Goal: Transaction & Acquisition: Purchase product/service

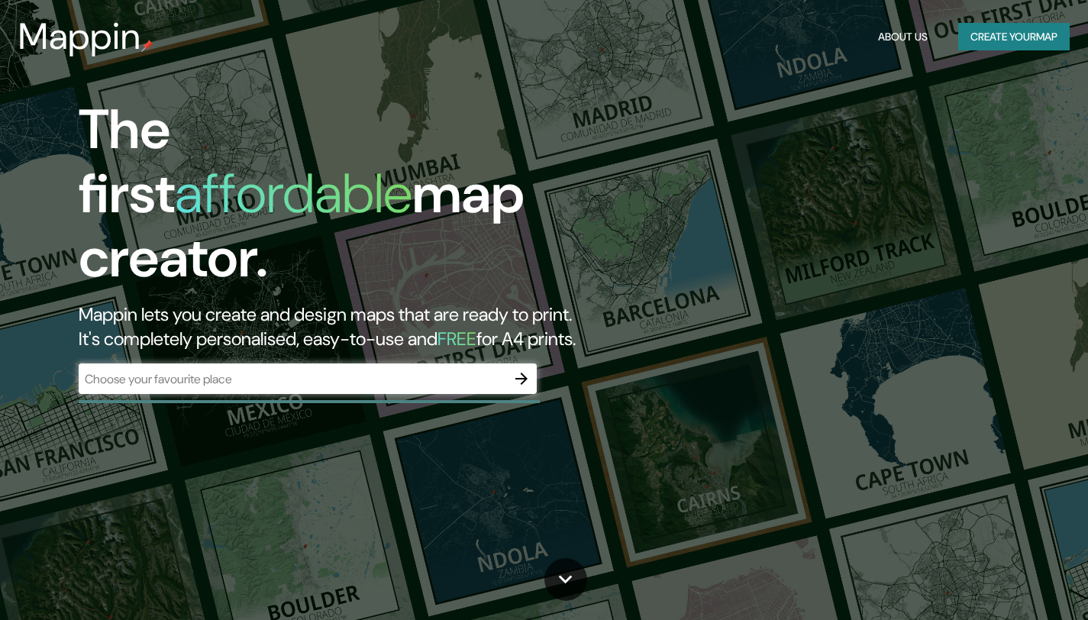
click at [294, 363] on div "​" at bounding box center [308, 378] width 458 height 31
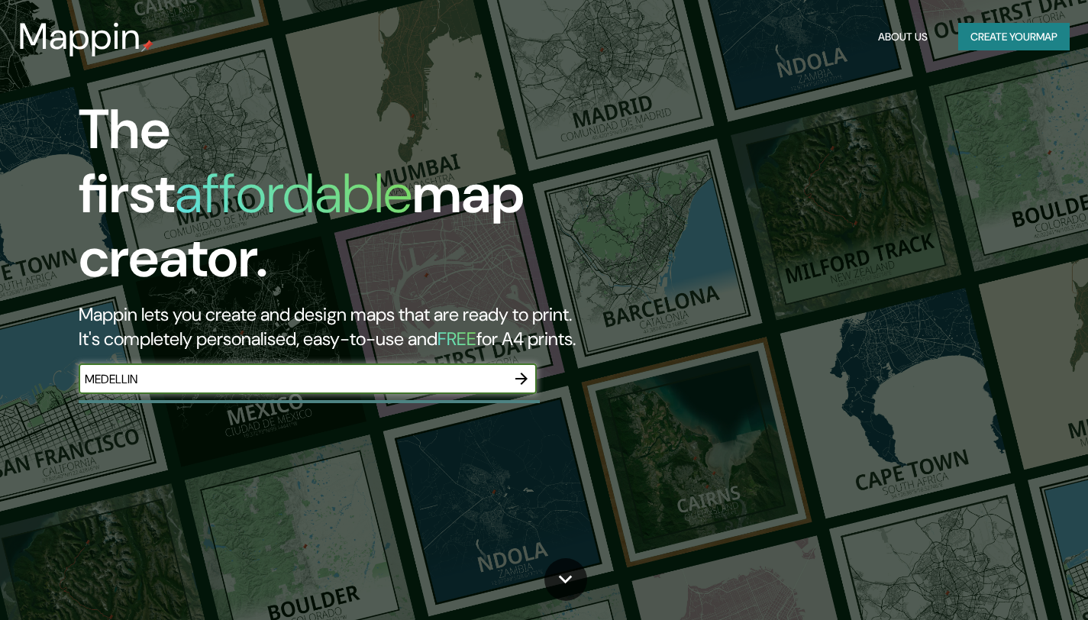
type input "MEDELLIN"
click at [517, 370] on icon "button" at bounding box center [521, 379] width 18 height 18
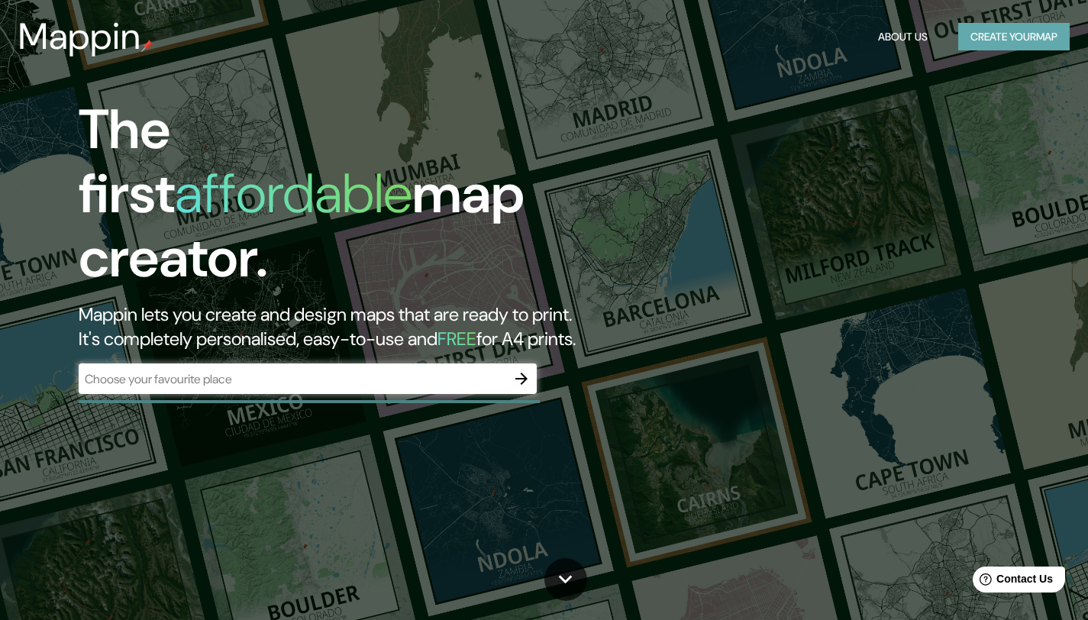
click at [990, 40] on button "Create your map" at bounding box center [1013, 37] width 111 height 28
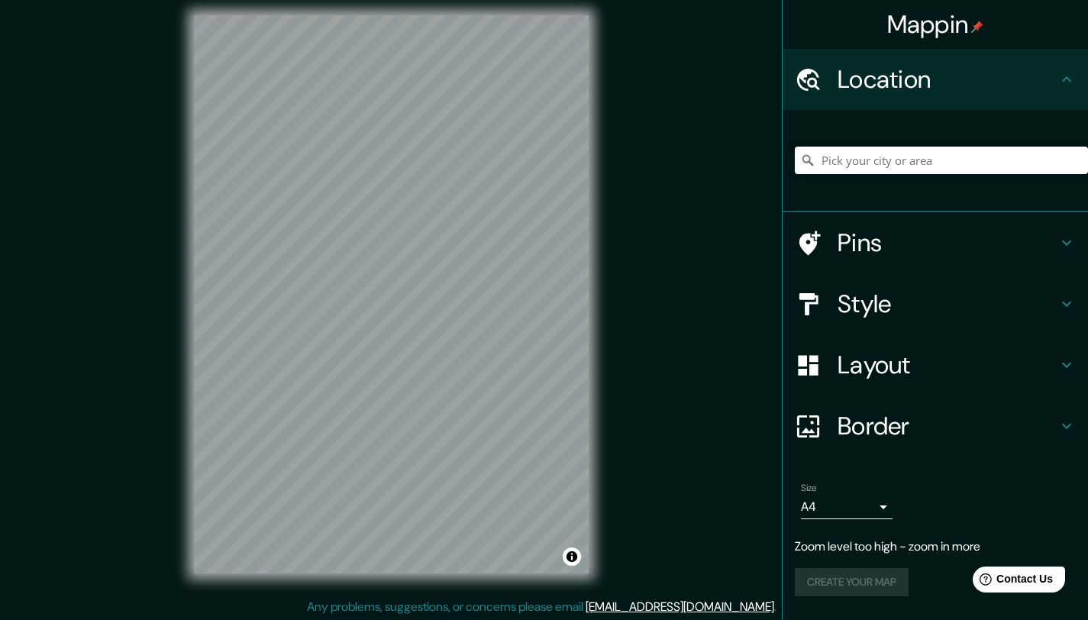
scroll to position [11, 0]
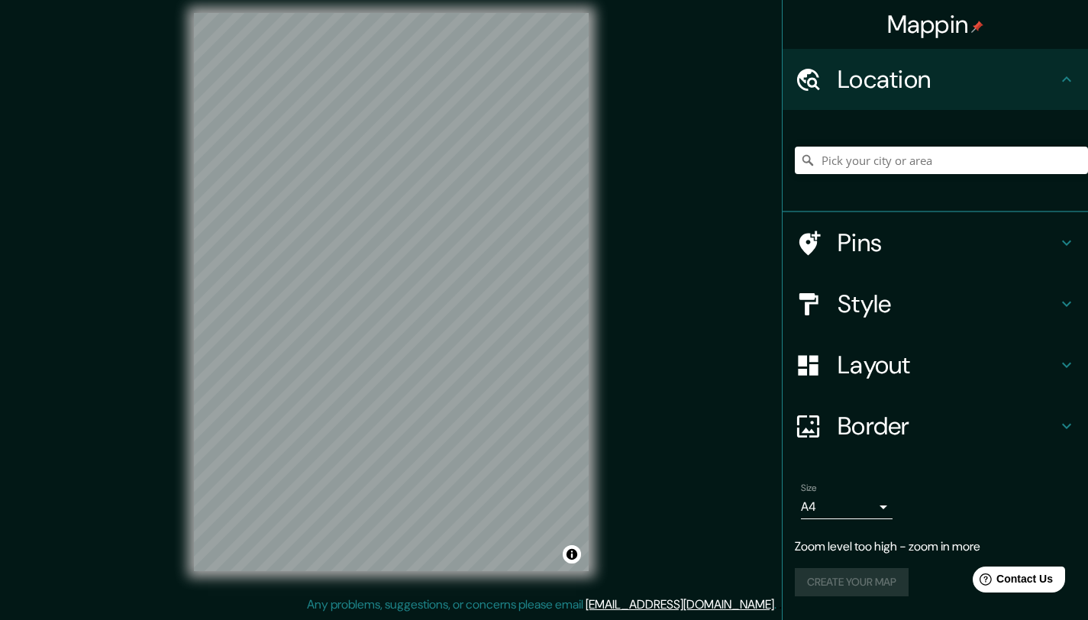
click at [880, 586] on div "Create your map" at bounding box center [935, 582] width 281 height 28
click at [572, 553] on button "Toggle attribution" at bounding box center [572, 554] width 18 height 18
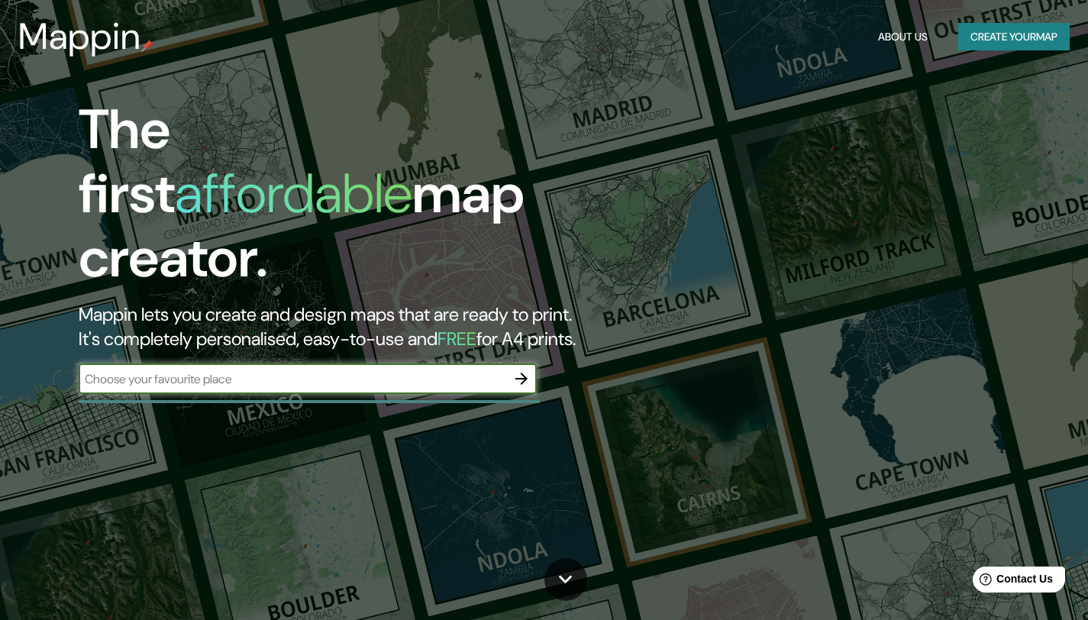
click at [984, 39] on button "Create your map" at bounding box center [1013, 37] width 111 height 28
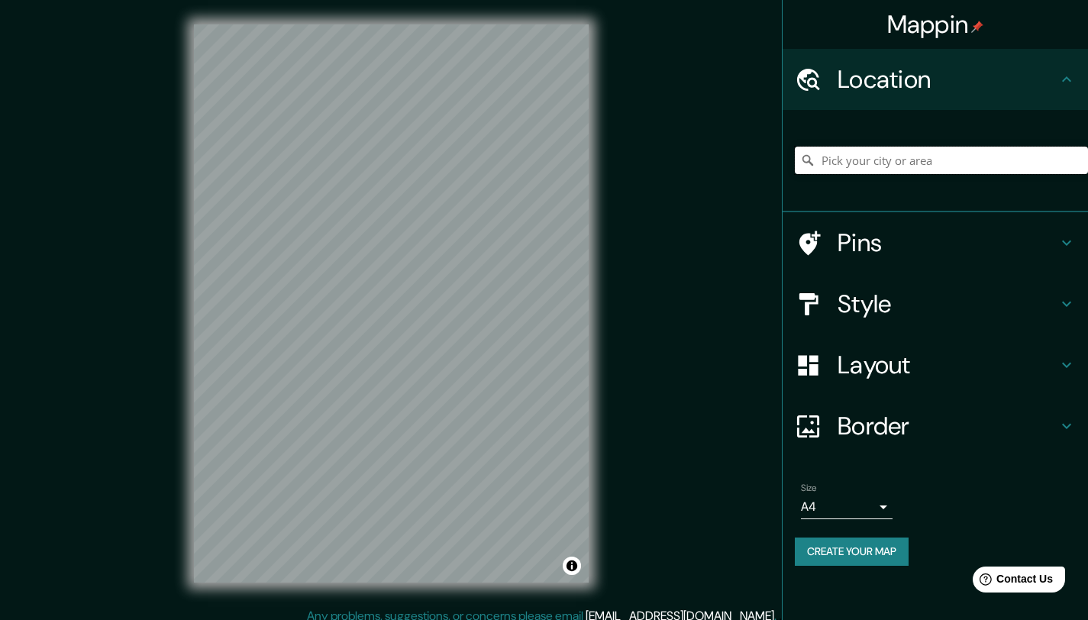
click at [912, 157] on input "Pick your city or area" at bounding box center [941, 160] width 293 height 27
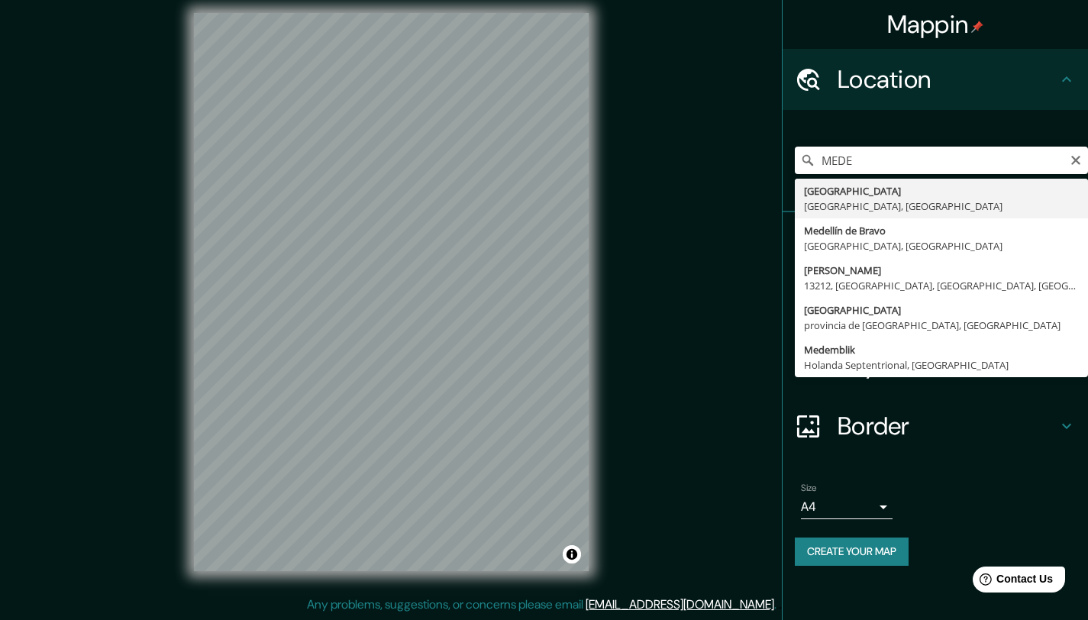
type input "Medellín, Antioquia, Colombia"
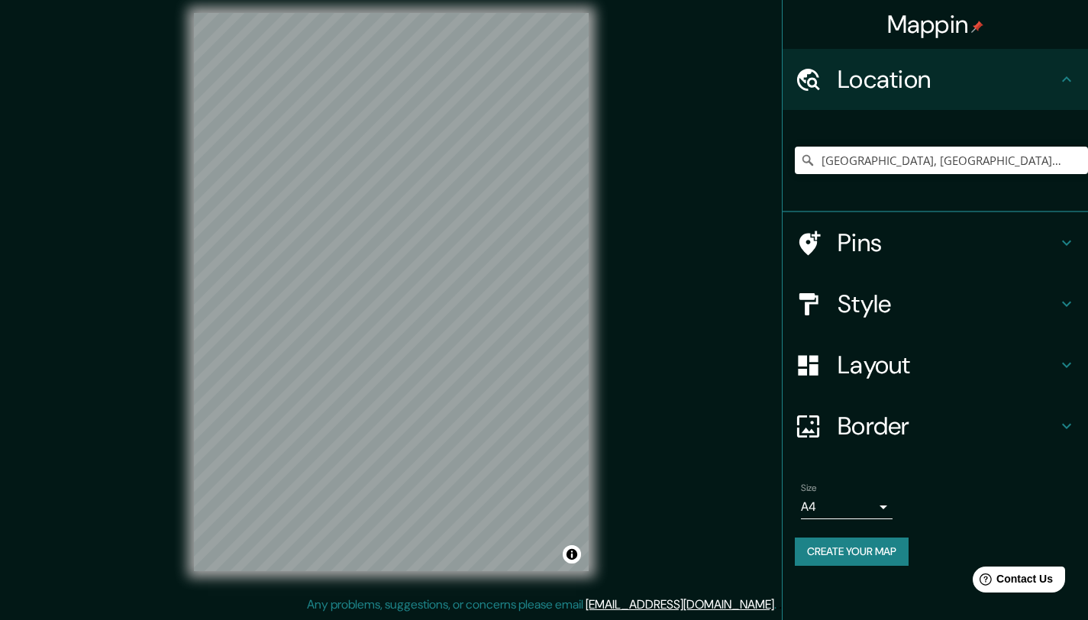
click at [943, 419] on h4 "Border" at bounding box center [948, 426] width 220 height 31
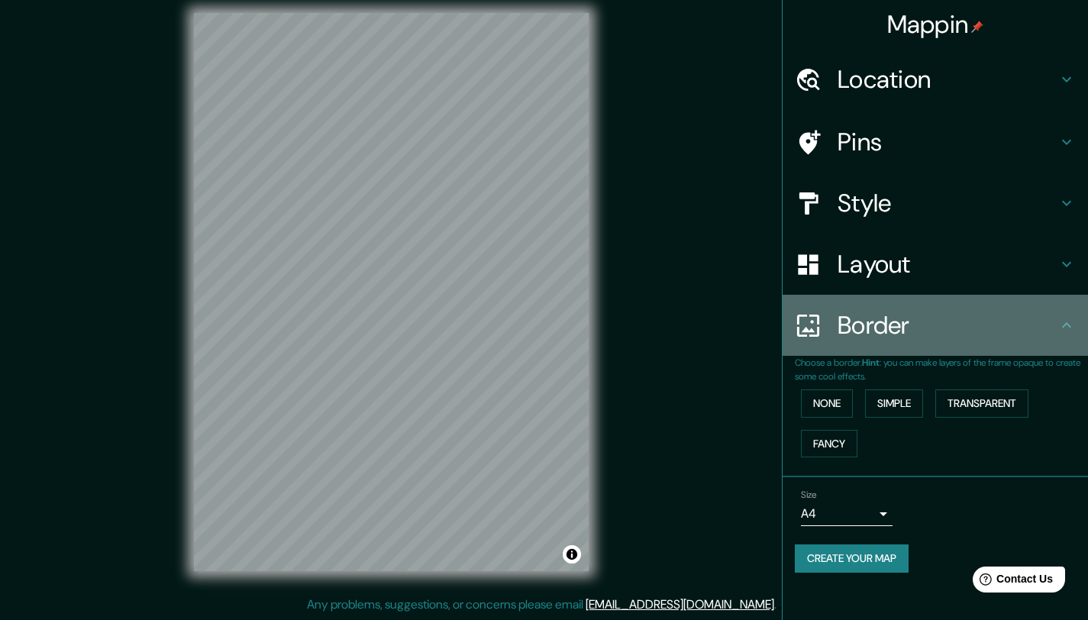
click at [989, 335] on h4 "Border" at bounding box center [948, 325] width 220 height 31
click at [1070, 324] on icon at bounding box center [1066, 325] width 18 height 18
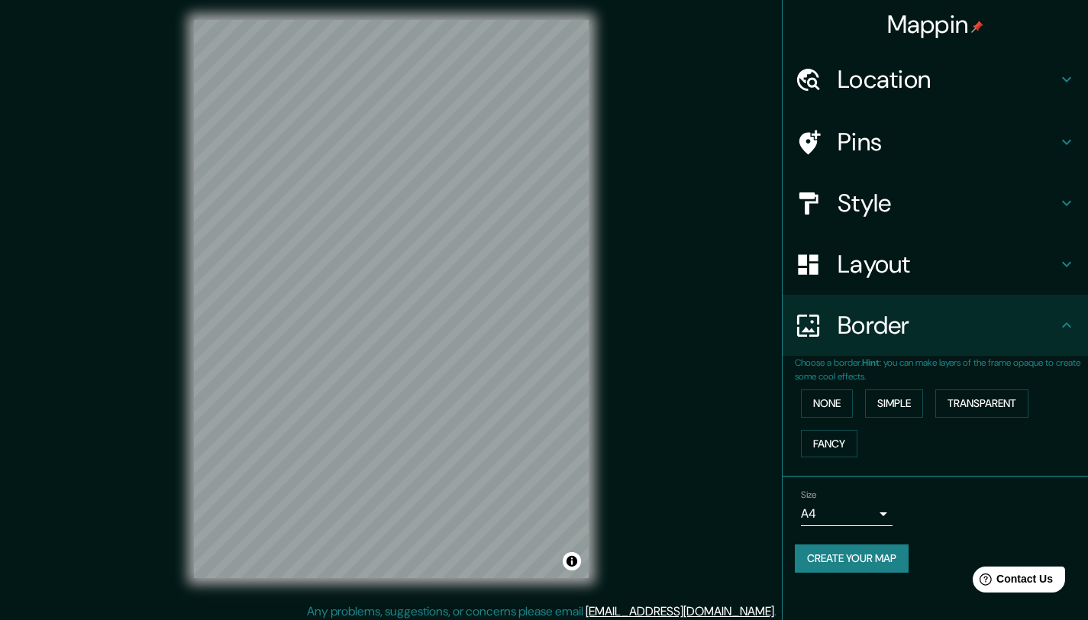
scroll to position [0, 0]
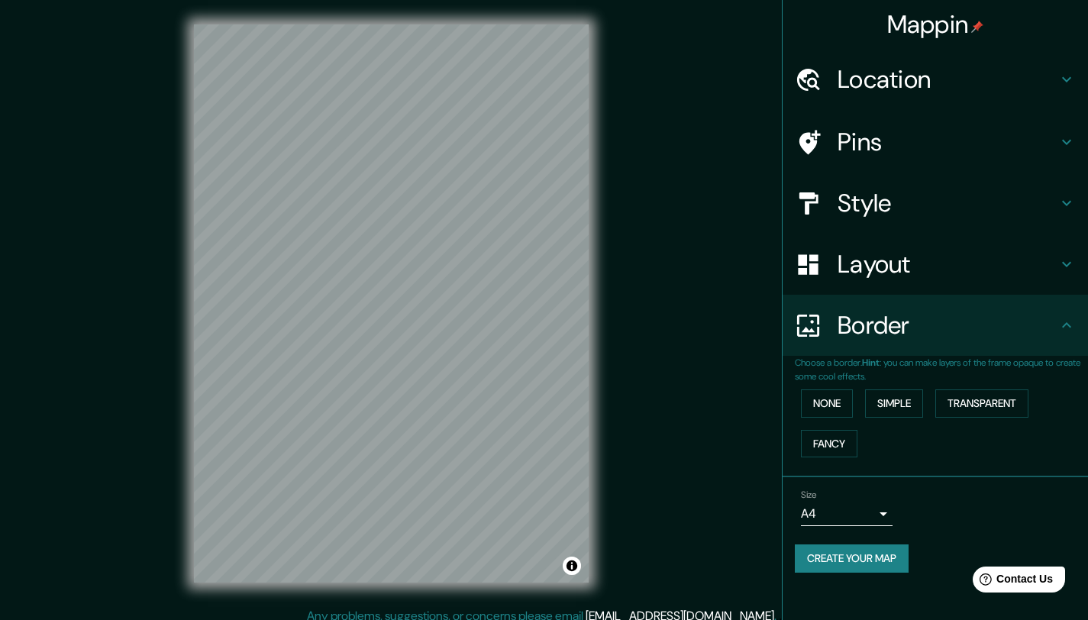
click at [1065, 78] on icon at bounding box center [1066, 79] width 18 height 18
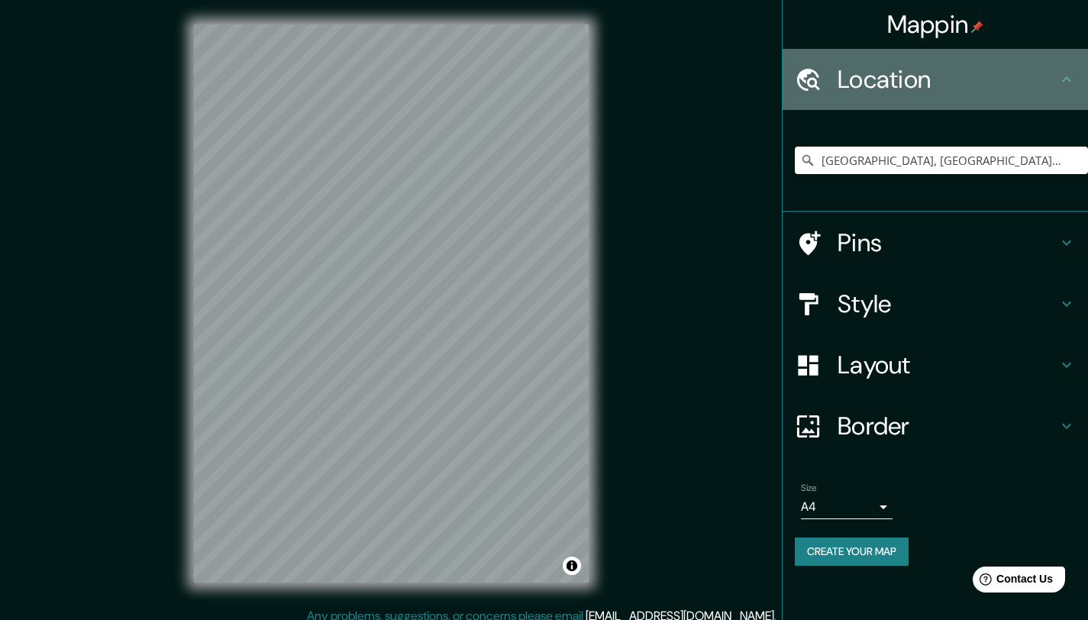
click at [1061, 81] on icon at bounding box center [1066, 79] width 18 height 18
click at [1070, 78] on icon at bounding box center [1066, 79] width 18 height 18
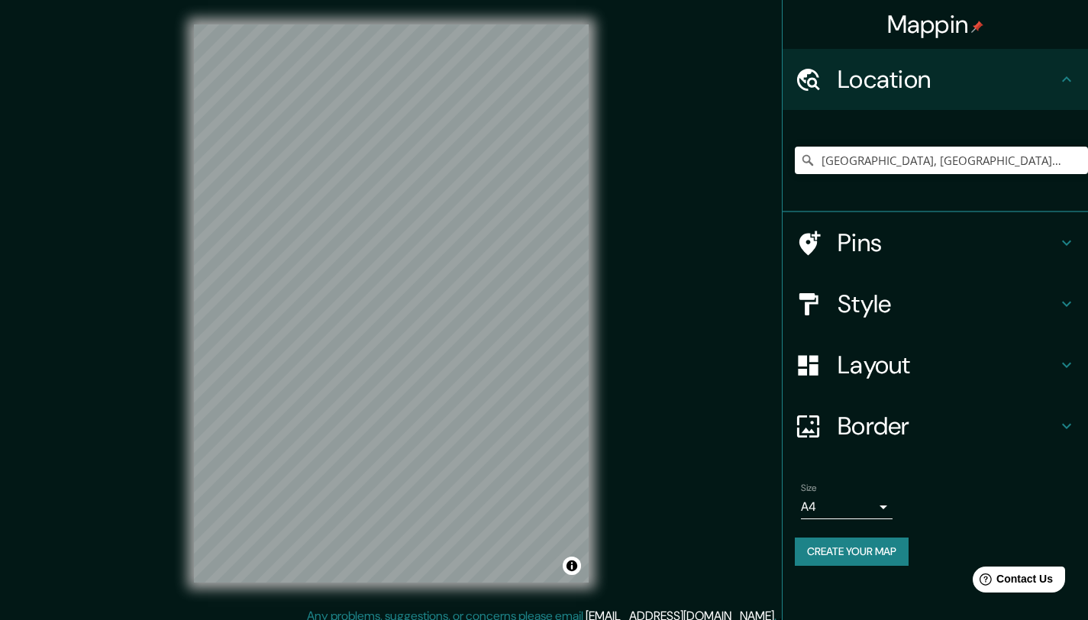
click at [718, 213] on div "Mappin Location Medellín, Antioquia, Colombia Pins Style Layout Border Choose a…" at bounding box center [544, 315] width 1088 height 631
click at [904, 435] on div "Mappin Location Medellín, Antioquia, Colombia Pins Style Layout Border Choose a…" at bounding box center [544, 315] width 1088 height 631
drag, startPoint x: 864, startPoint y: 562, endPoint x: 857, endPoint y: 558, distance: 7.9
click at [863, 562] on button "Create your map" at bounding box center [852, 551] width 114 height 28
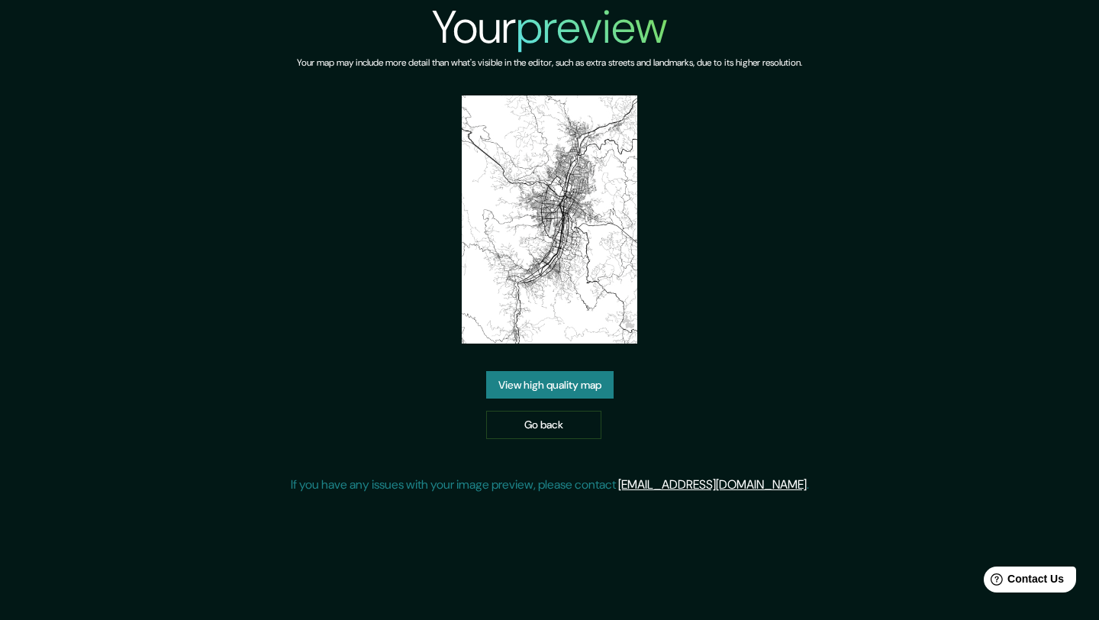
click at [557, 244] on img at bounding box center [550, 219] width 176 height 248
click at [544, 385] on link "View high quality map" at bounding box center [549, 385] width 127 height 28
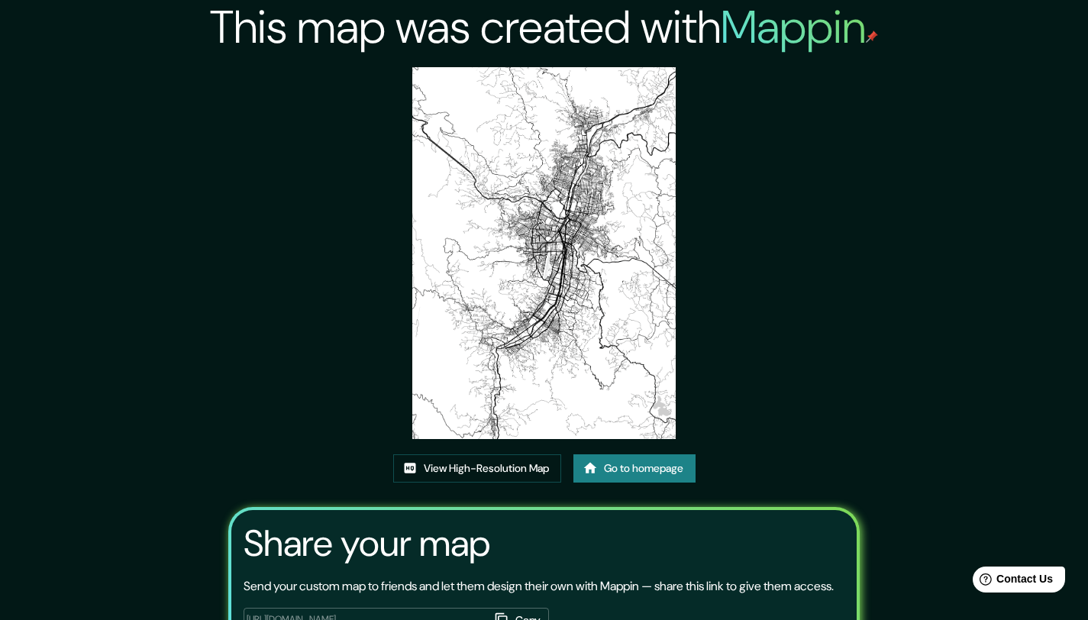
click at [566, 274] on img at bounding box center [543, 253] width 263 height 372
